Goal: Transaction & Acquisition: Subscribe to service/newsletter

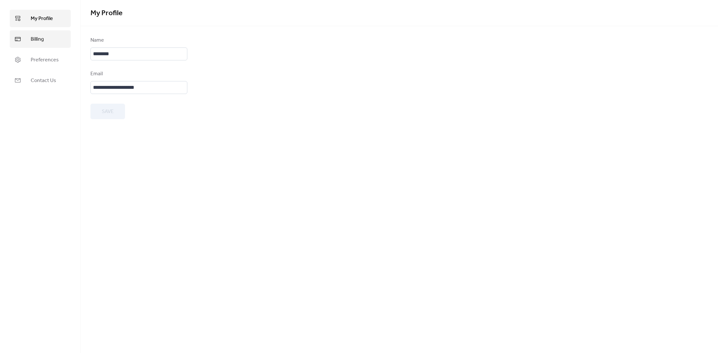
click at [40, 39] on span "Billing" at bounding box center [37, 40] width 13 height 8
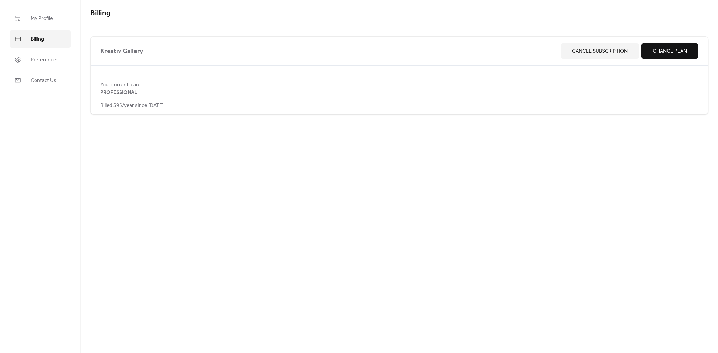
click at [666, 53] on span "Change Plan" at bounding box center [670, 52] width 34 height 8
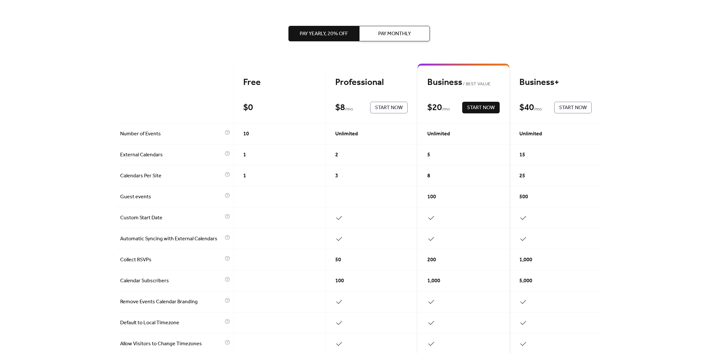
click at [656, 81] on div "Pay Yearly, 20% off Pay Monthly Free $ 0 Start Now Professional $ 8 / mo Start …" at bounding box center [359, 176] width 718 height 353
click at [395, 32] on span "Pay Monthly" at bounding box center [394, 34] width 33 height 8
click at [317, 30] on span "Pay Yearly, 20% off" at bounding box center [324, 34] width 48 height 8
